Goal: Information Seeking & Learning: Find specific fact

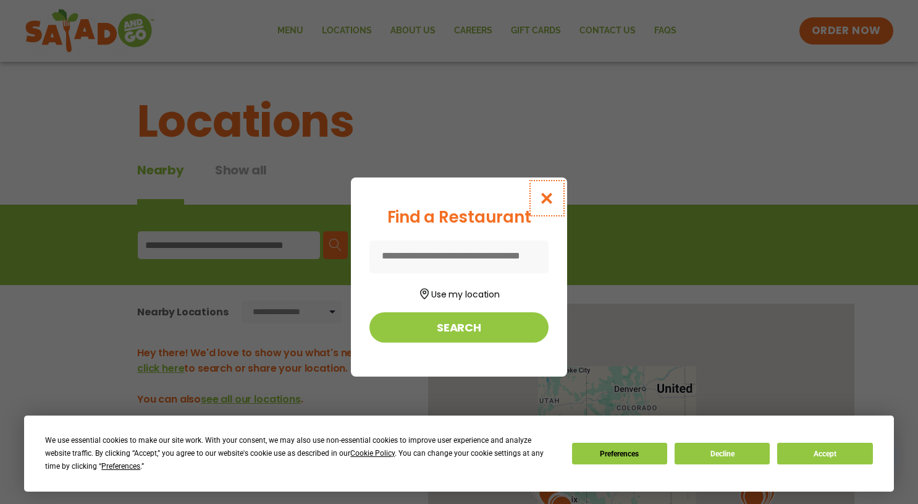
click at [541, 199] on icon "Close modal" at bounding box center [547, 198] width 15 height 13
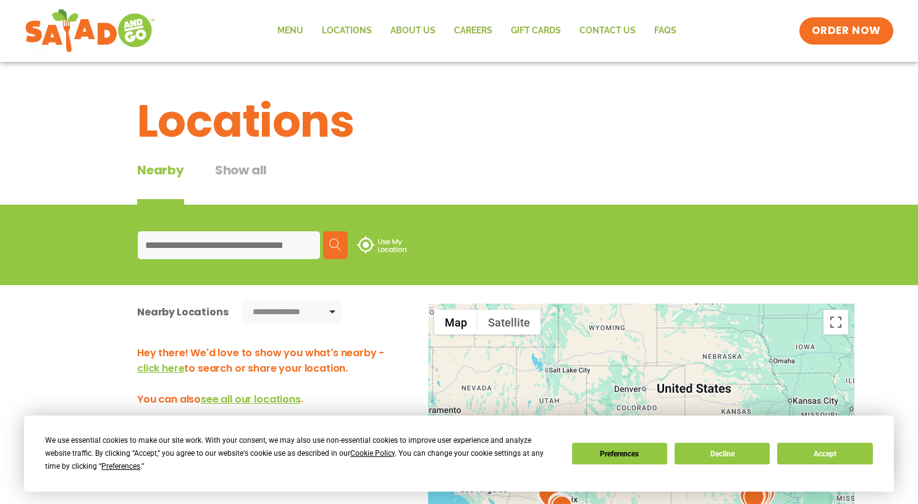
click at [223, 250] on input at bounding box center [229, 245] width 182 height 28
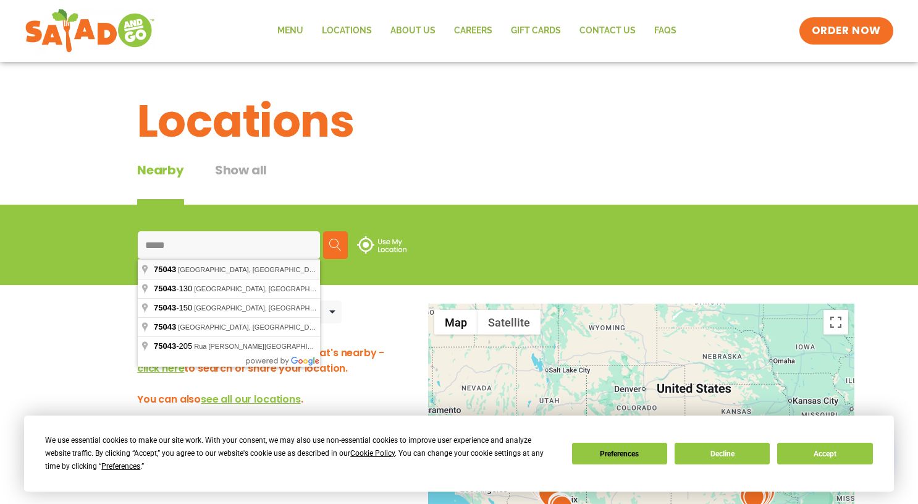
type input "**********"
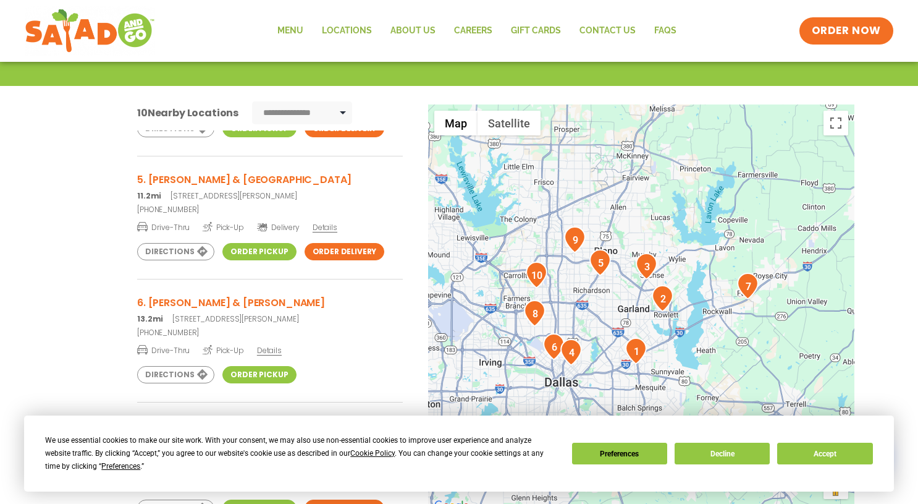
scroll to position [430, 0]
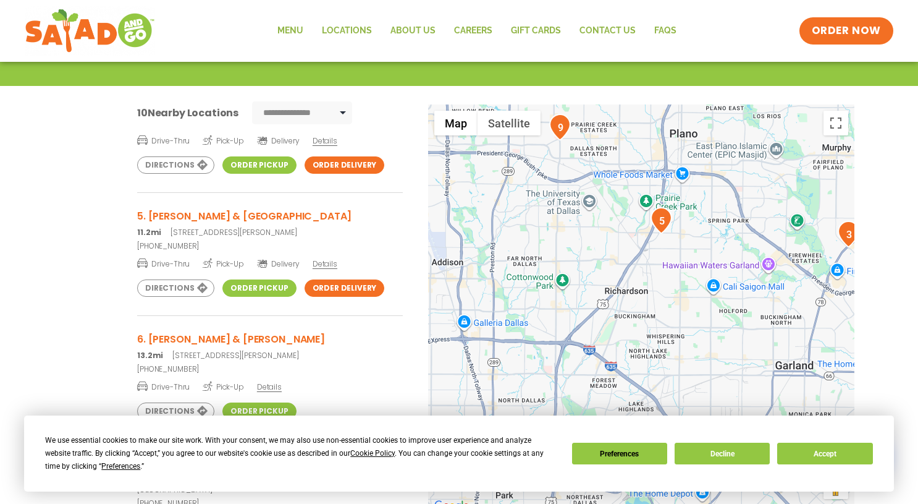
drag, startPoint x: 599, startPoint y: 292, endPoint x: 657, endPoint y: 297, distance: 58.3
click at [657, 297] on div at bounding box center [641, 308] width 426 height 409
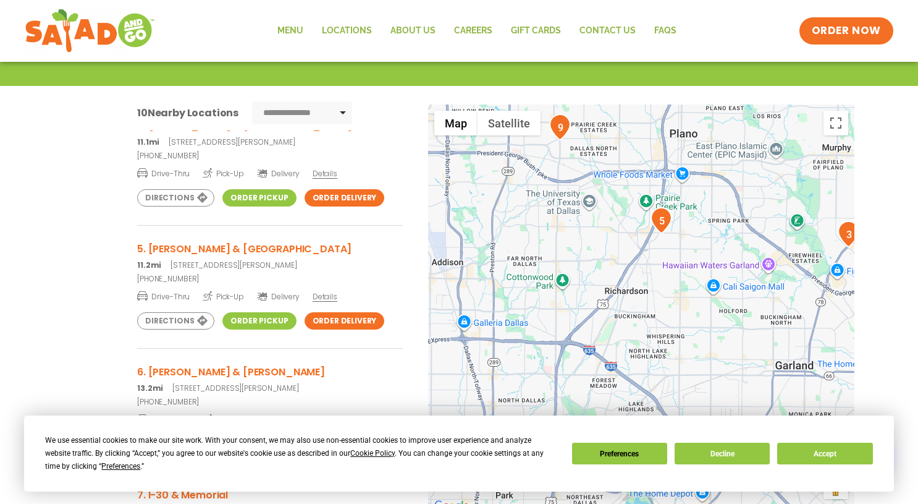
scroll to position [396, 0]
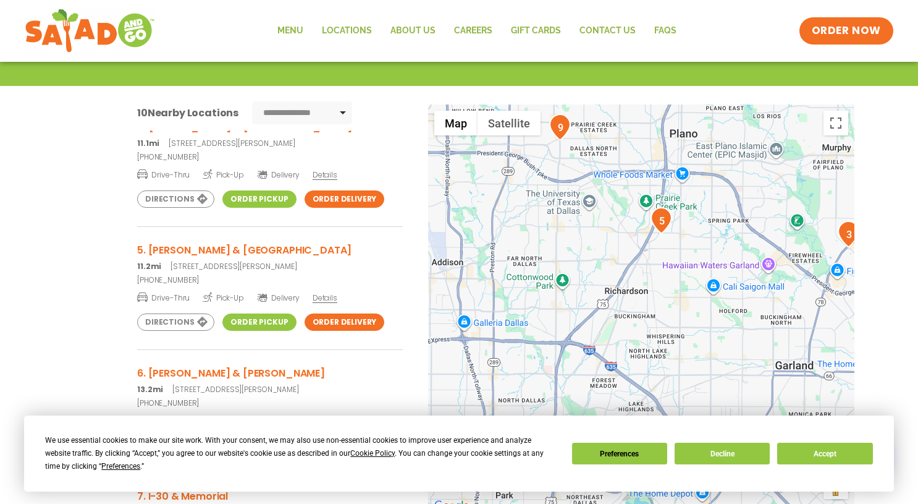
click at [267, 263] on p "11.2mi 850 East Campbell Road, Richardson, TX" at bounding box center [270, 266] width 266 height 11
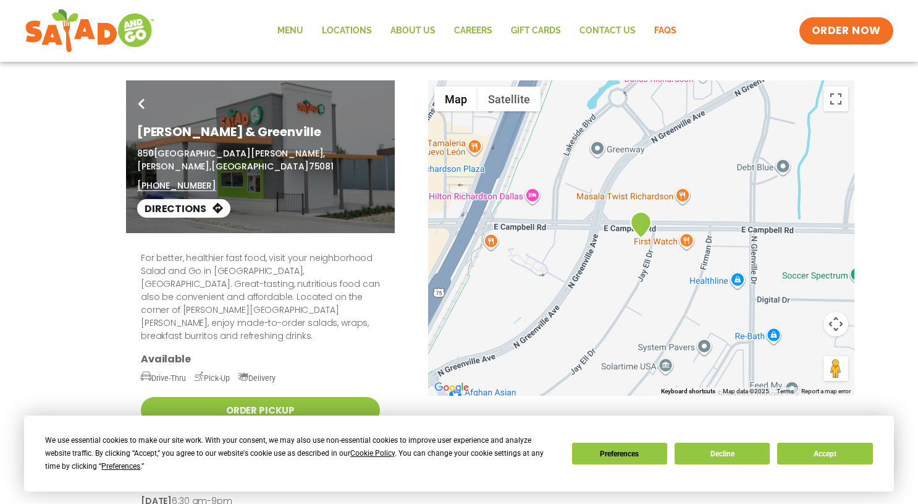
click at [661, 33] on link "FAQs" at bounding box center [665, 31] width 41 height 28
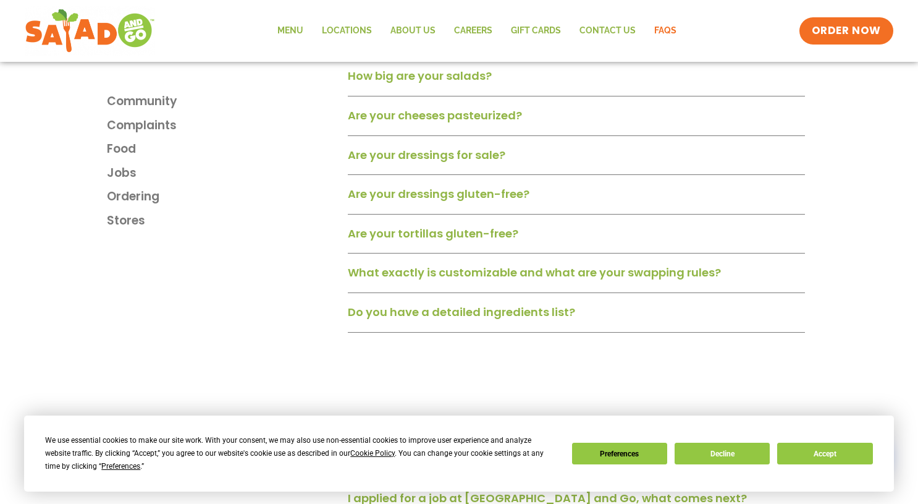
scroll to position [933, 0]
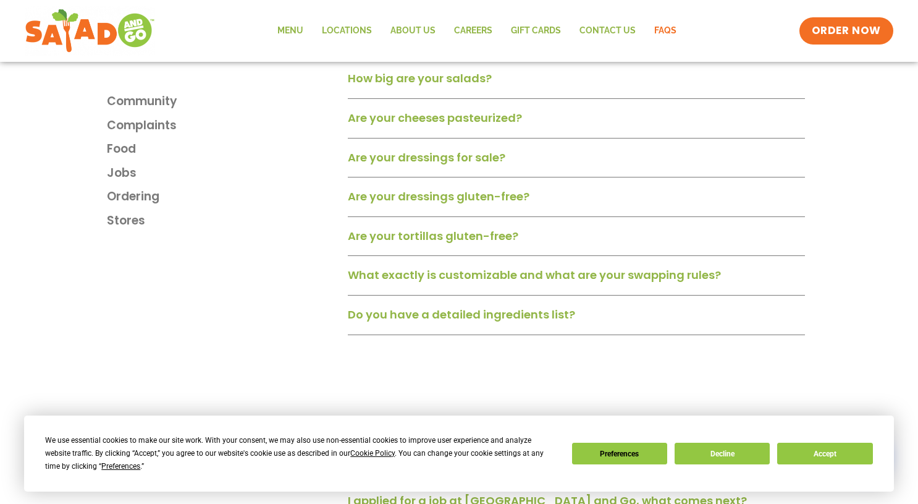
click at [509, 204] on link "Are your dressings gluten-free?" at bounding box center [439, 196] width 182 height 15
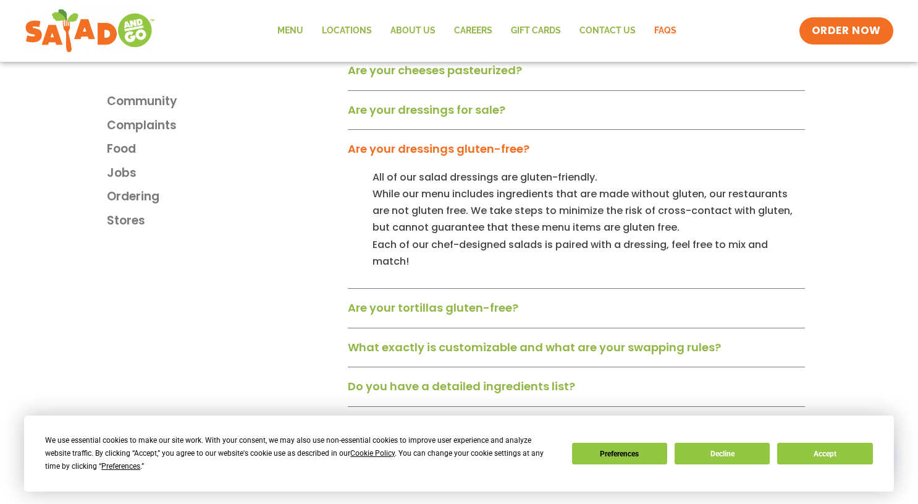
scroll to position [990, 0]
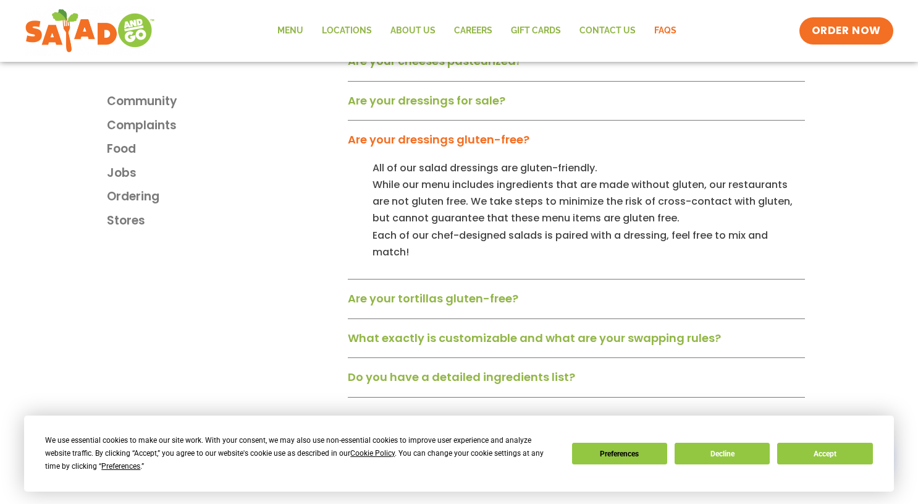
click at [508, 290] on link "Are your tortillas gluten-free?" at bounding box center [433, 297] width 171 height 15
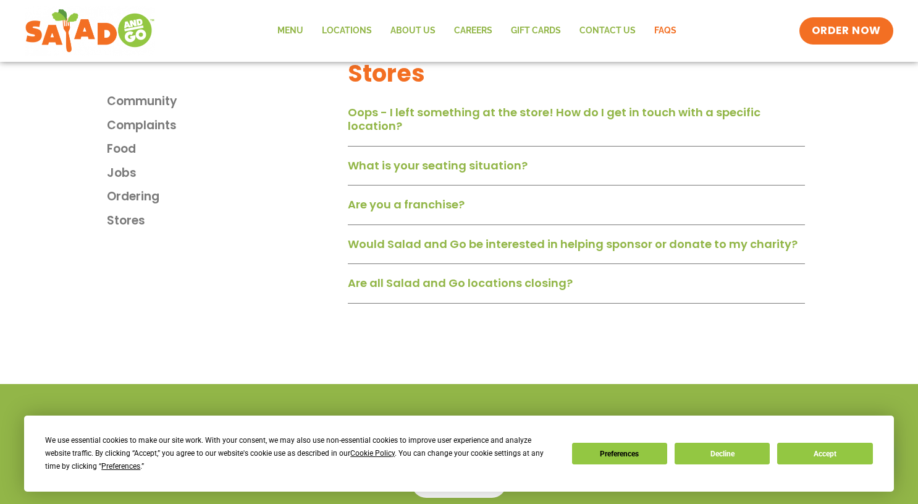
scroll to position [2127, 0]
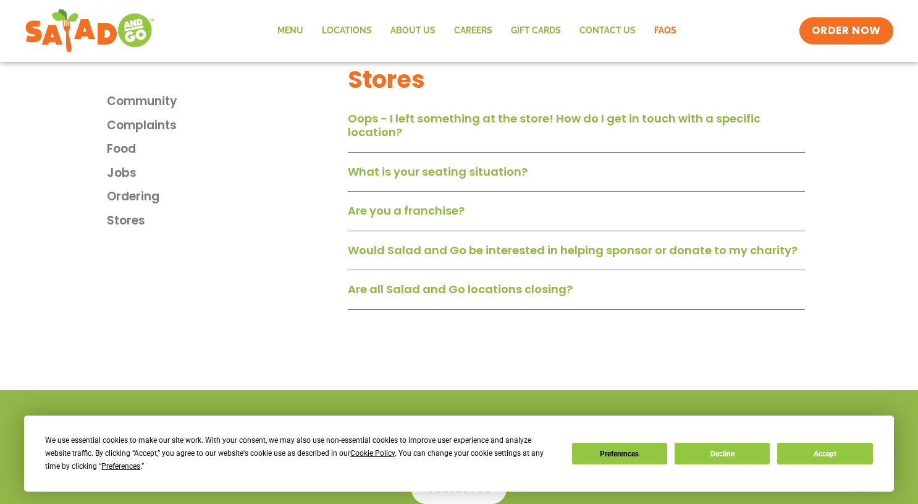
click at [508, 285] on link "Are all Salad and Go locations closing?" at bounding box center [460, 288] width 225 height 15
